Goal: Task Accomplishment & Management: Use online tool/utility

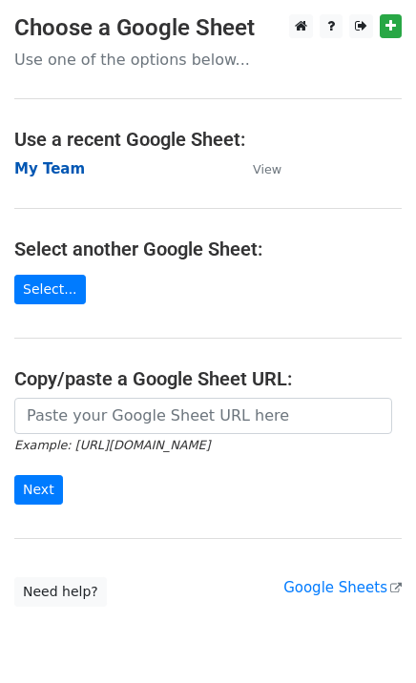
click at [53, 167] on strong "My Team" at bounding box center [49, 168] width 71 height 17
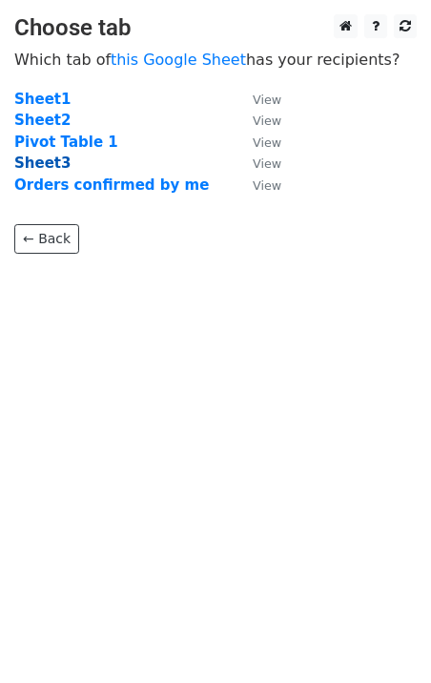
click at [43, 161] on strong "Sheet3" at bounding box center [42, 163] width 56 height 17
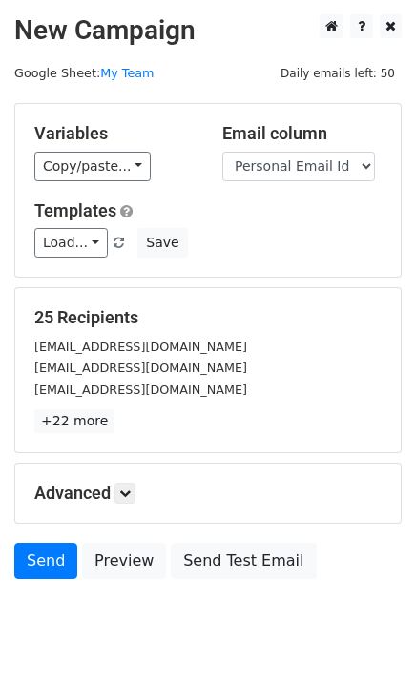
scroll to position [57, 0]
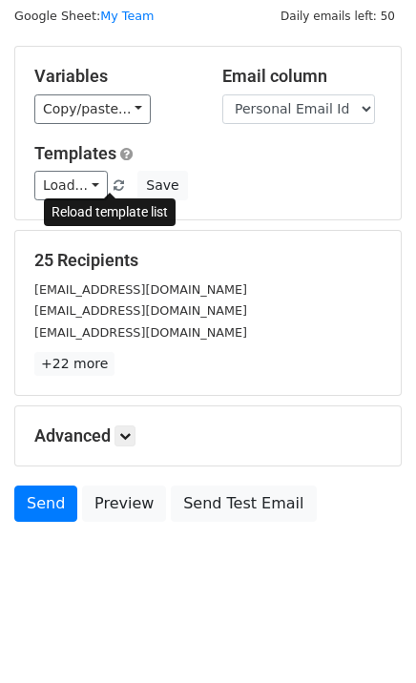
click at [113, 189] on span at bounding box center [118, 186] width 10 height 12
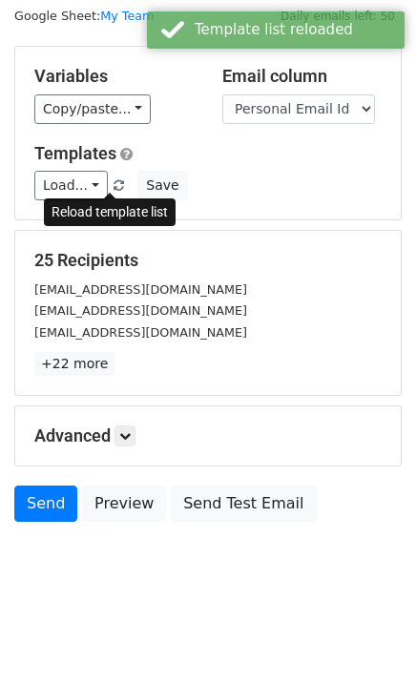
click at [113, 186] on span at bounding box center [118, 186] width 10 height 12
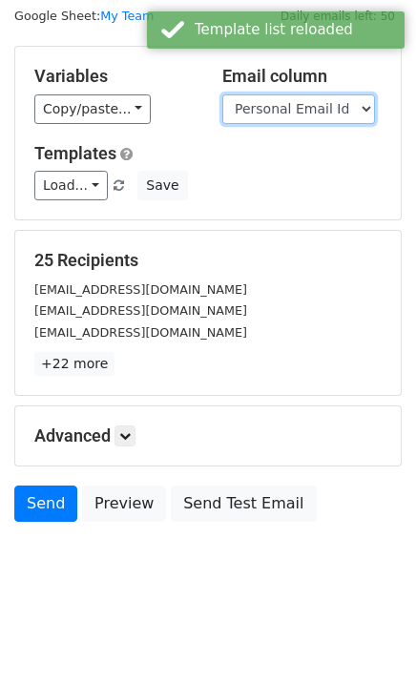
click at [266, 110] on select "Name Personal Email Id" at bounding box center [298, 109] width 153 height 30
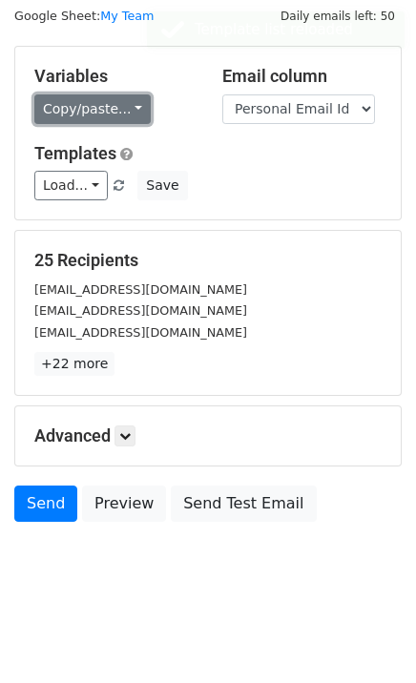
click at [86, 104] on link "Copy/paste..." at bounding box center [92, 109] width 116 height 30
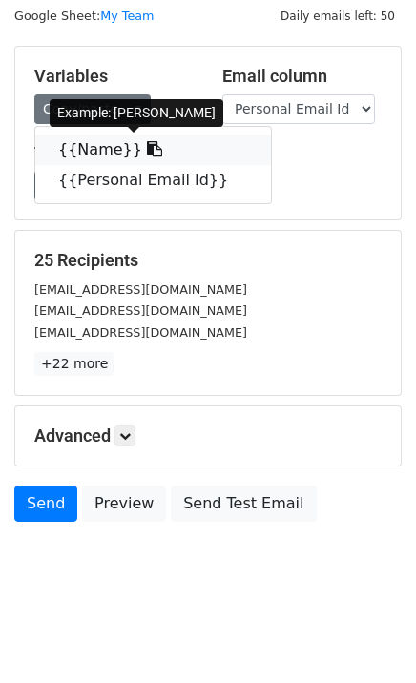
click at [81, 146] on link "{{Name}}" at bounding box center [153, 149] width 236 height 31
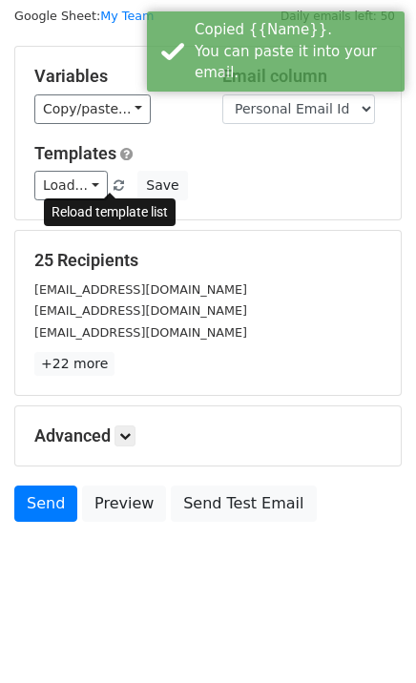
click at [113, 181] on span at bounding box center [118, 186] width 10 height 12
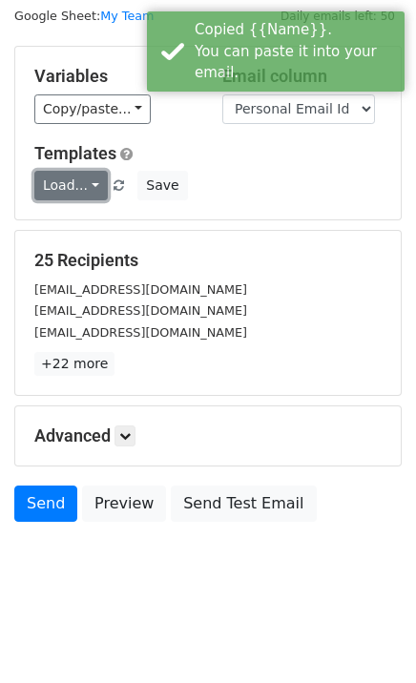
click at [74, 184] on link "Load..." at bounding box center [70, 186] width 73 height 30
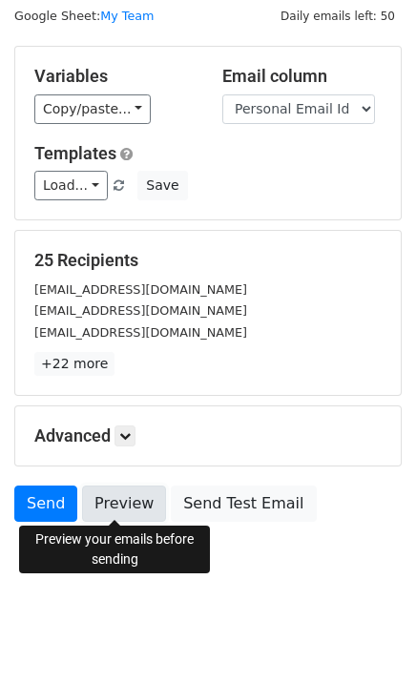
click at [122, 509] on link "Preview" at bounding box center [124, 503] width 84 height 36
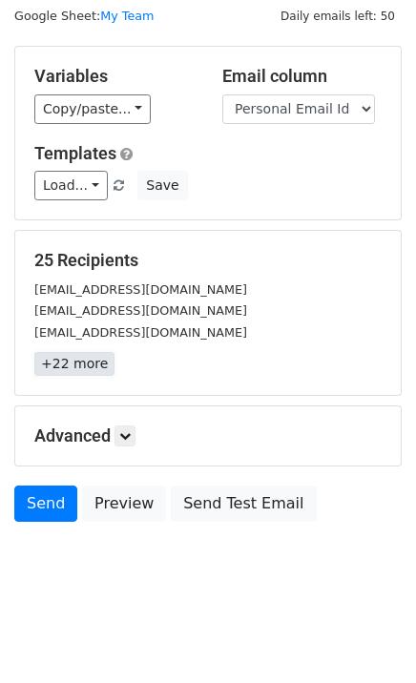
click at [64, 364] on link "+22 more" at bounding box center [74, 364] width 80 height 24
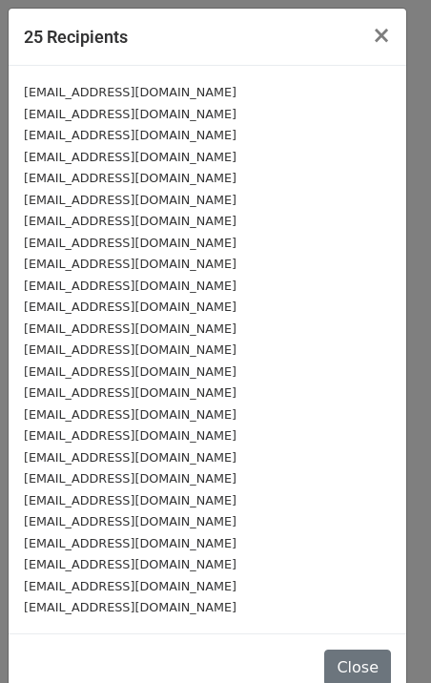
click at [60, 367] on small "Pg4248@gmail.com" at bounding box center [130, 371] width 213 height 14
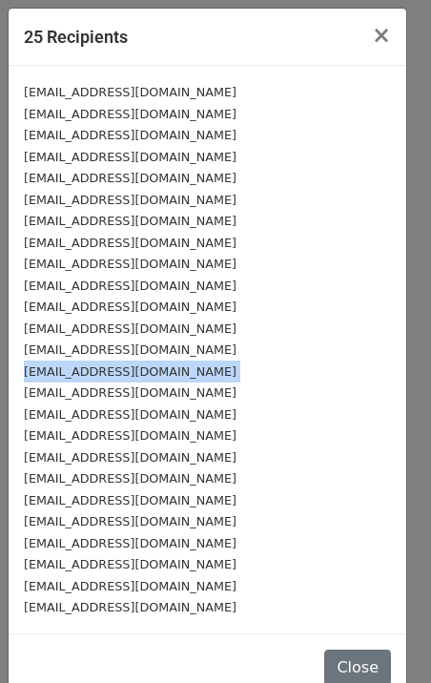
click at [60, 367] on small "Pg4248@gmail.com" at bounding box center [130, 371] width 213 height 14
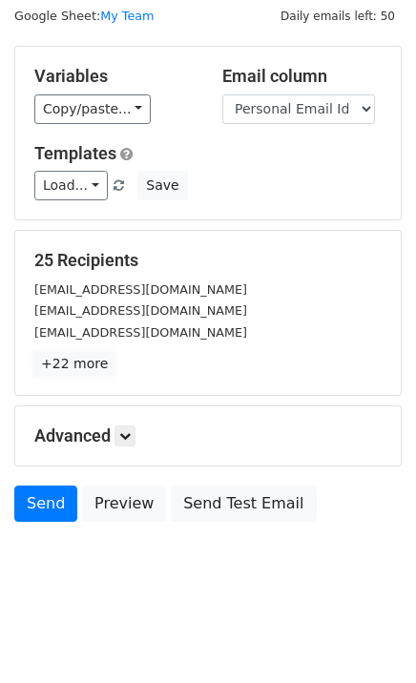
scroll to position [0, 0]
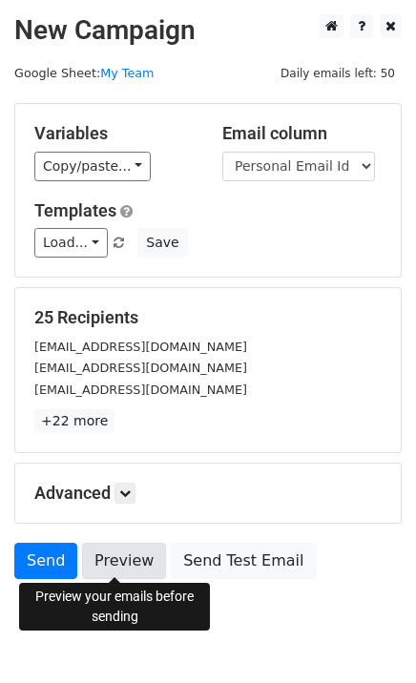
click at [104, 548] on link "Preview" at bounding box center [124, 561] width 84 height 36
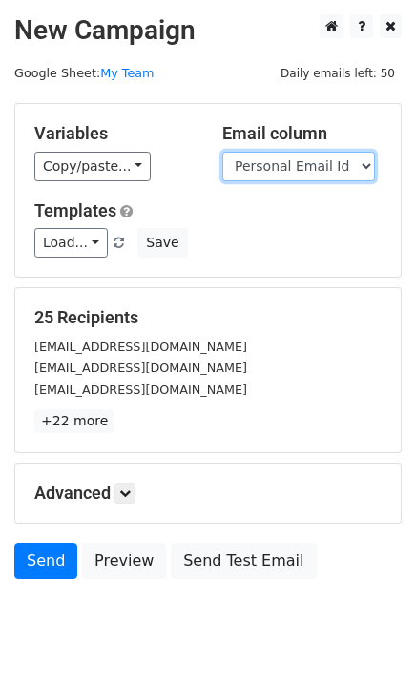
click at [269, 178] on select "Name Personal Email Id" at bounding box center [298, 167] width 153 height 30
click at [222, 152] on select "Name Personal Email Id" at bounding box center [298, 167] width 153 height 30
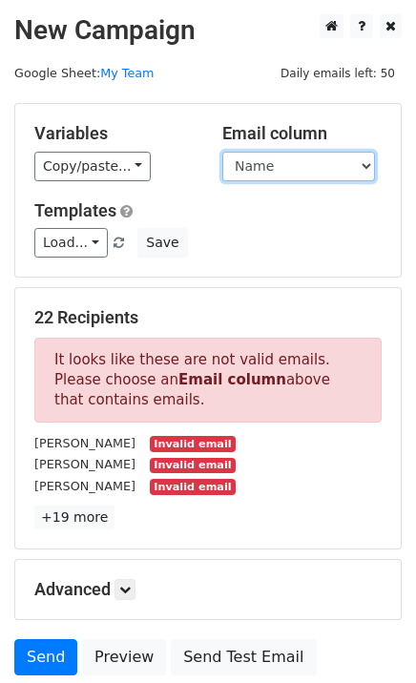
click at [275, 169] on select "Name Personal Email Id" at bounding box center [298, 167] width 153 height 30
select select "Personal Email Id"
click at [222, 152] on select "Name Personal Email Id" at bounding box center [298, 167] width 153 height 30
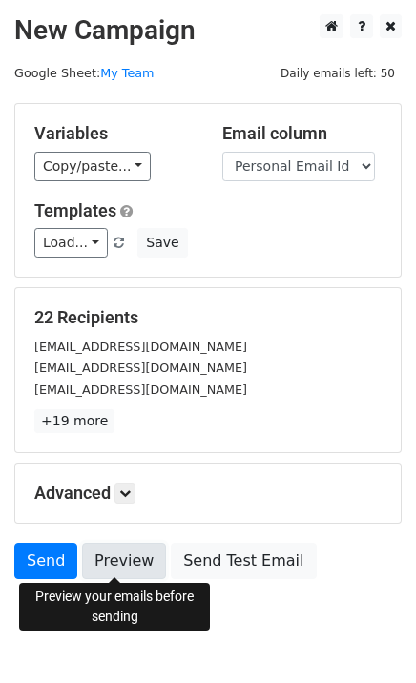
click at [113, 562] on link "Preview" at bounding box center [124, 561] width 84 height 36
click at [111, 561] on link "Preview" at bounding box center [124, 561] width 84 height 36
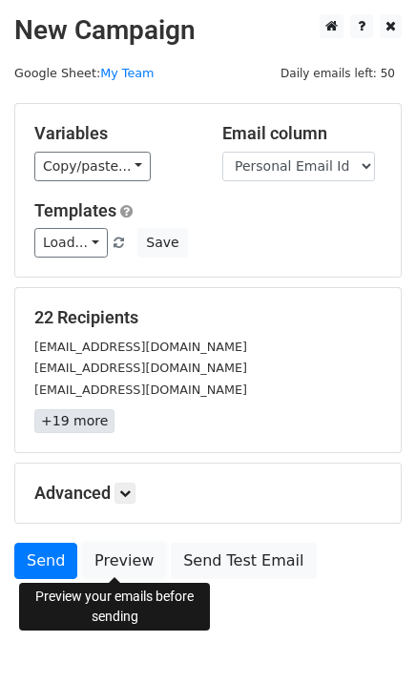
scroll to position [57, 0]
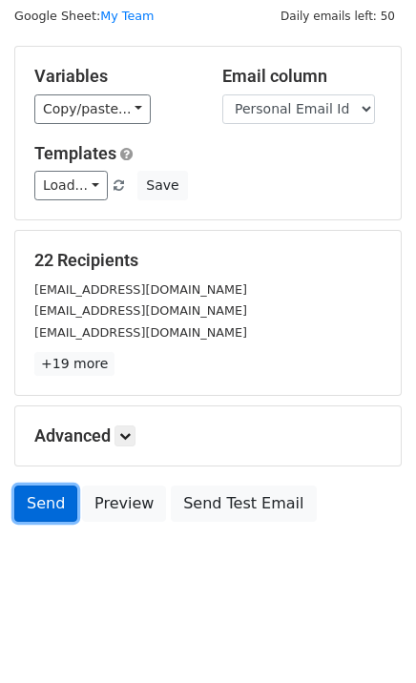
click at [33, 495] on link "Send" at bounding box center [45, 503] width 63 height 36
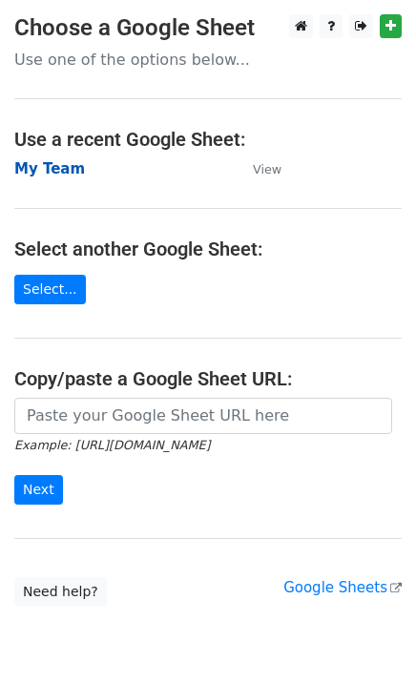
click at [49, 166] on strong "My Team" at bounding box center [49, 168] width 71 height 17
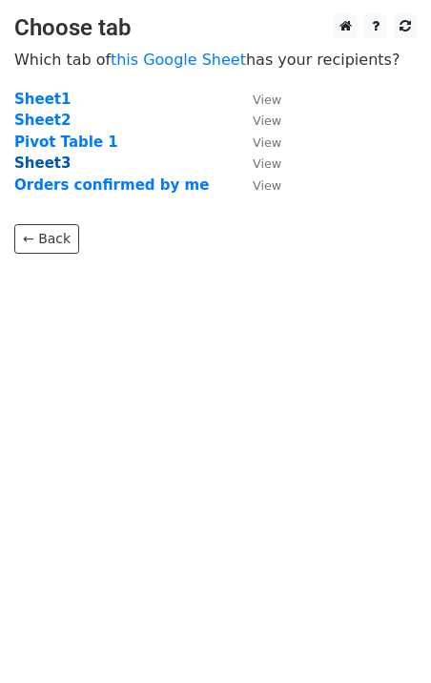
click at [47, 162] on strong "Sheet3" at bounding box center [42, 163] width 56 height 17
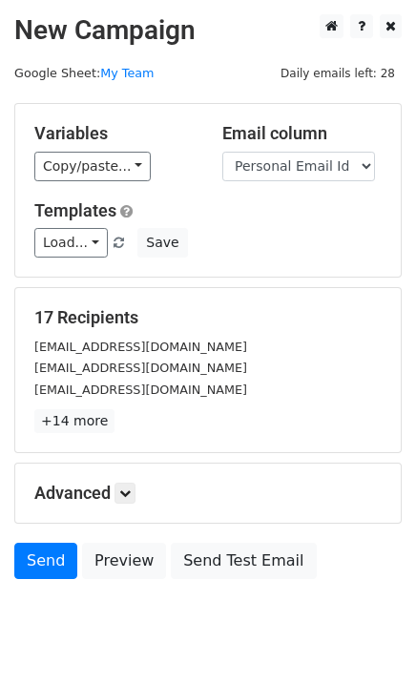
scroll to position [57, 0]
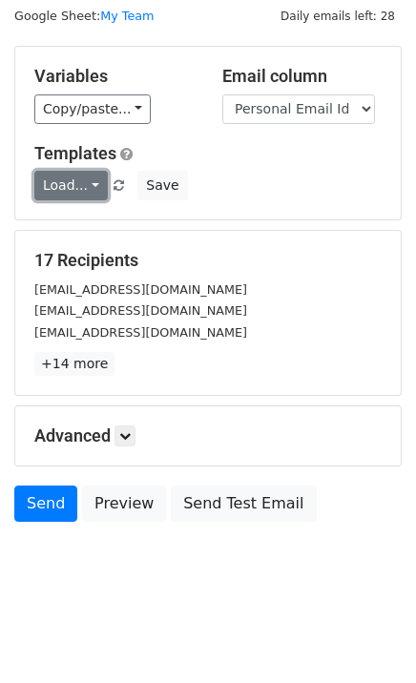
click at [67, 181] on link "Load..." at bounding box center [70, 186] width 73 height 30
click at [67, 227] on link "PEE" at bounding box center [110, 228] width 151 height 31
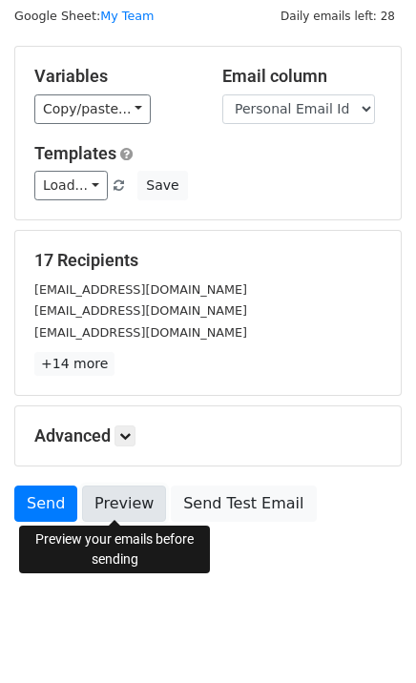
click at [122, 496] on link "Preview" at bounding box center [124, 503] width 84 height 36
click at [95, 494] on link "Preview" at bounding box center [124, 503] width 84 height 36
click at [114, 500] on link "Preview" at bounding box center [124, 503] width 84 height 36
